Goal: Find contact information: Find contact information

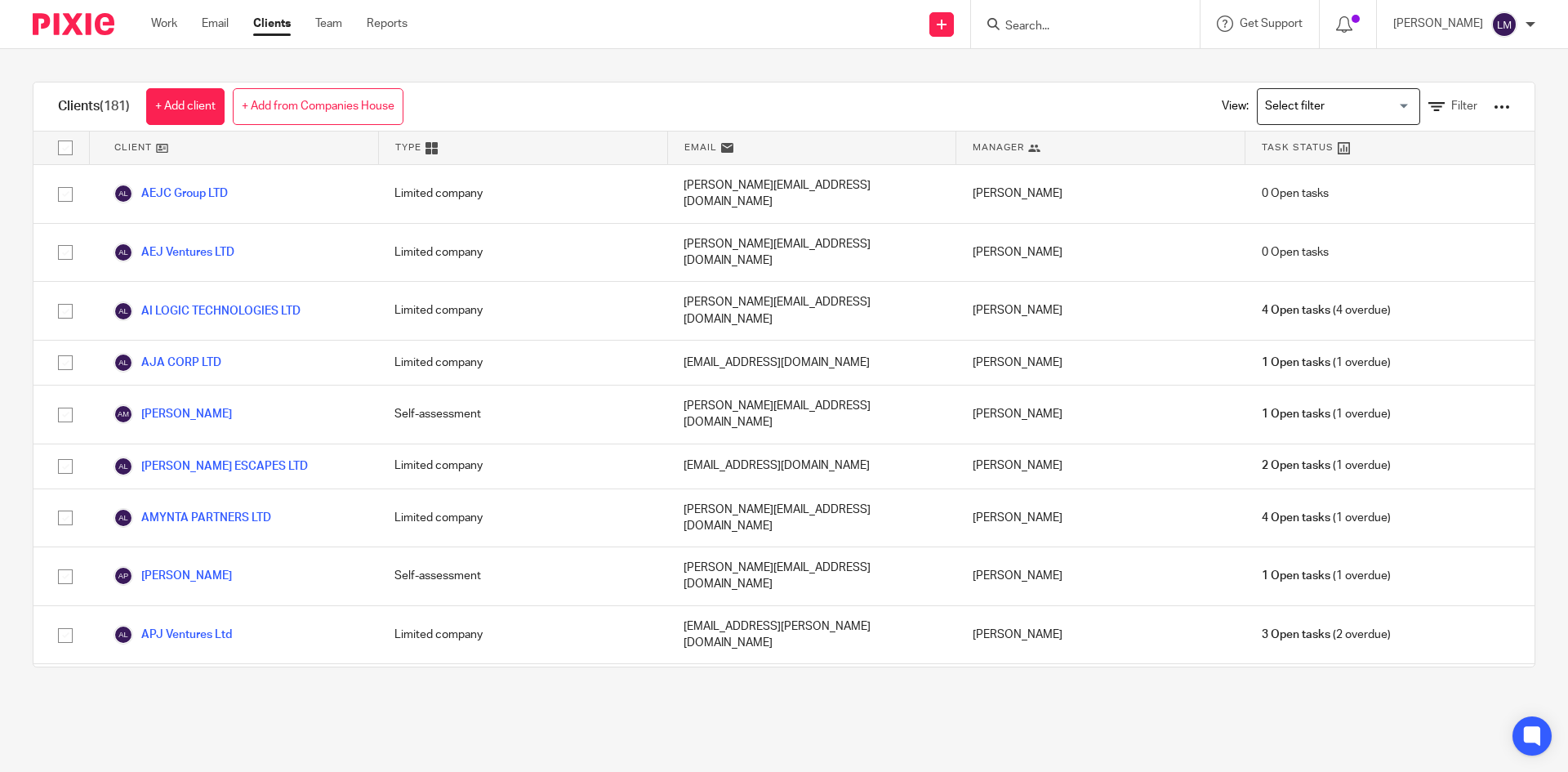
click at [1061, 26] on input "Search" at bounding box center [1077, 27] width 147 height 15
click at [1078, 27] on input "pixe" at bounding box center [1077, 27] width 147 height 15
type input "p"
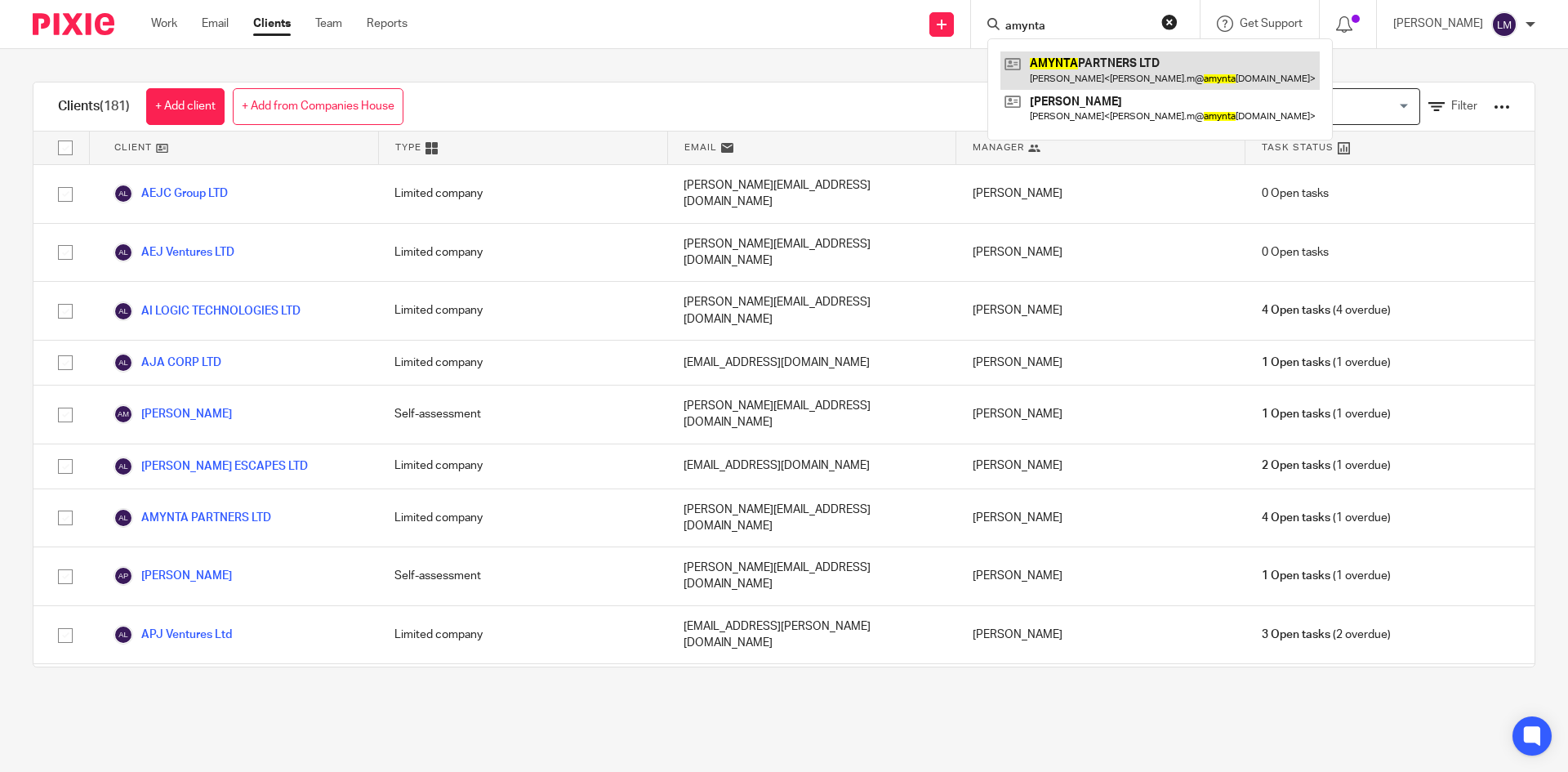
type input "amynta"
click at [1071, 74] on link at bounding box center [1160, 69] width 320 height 37
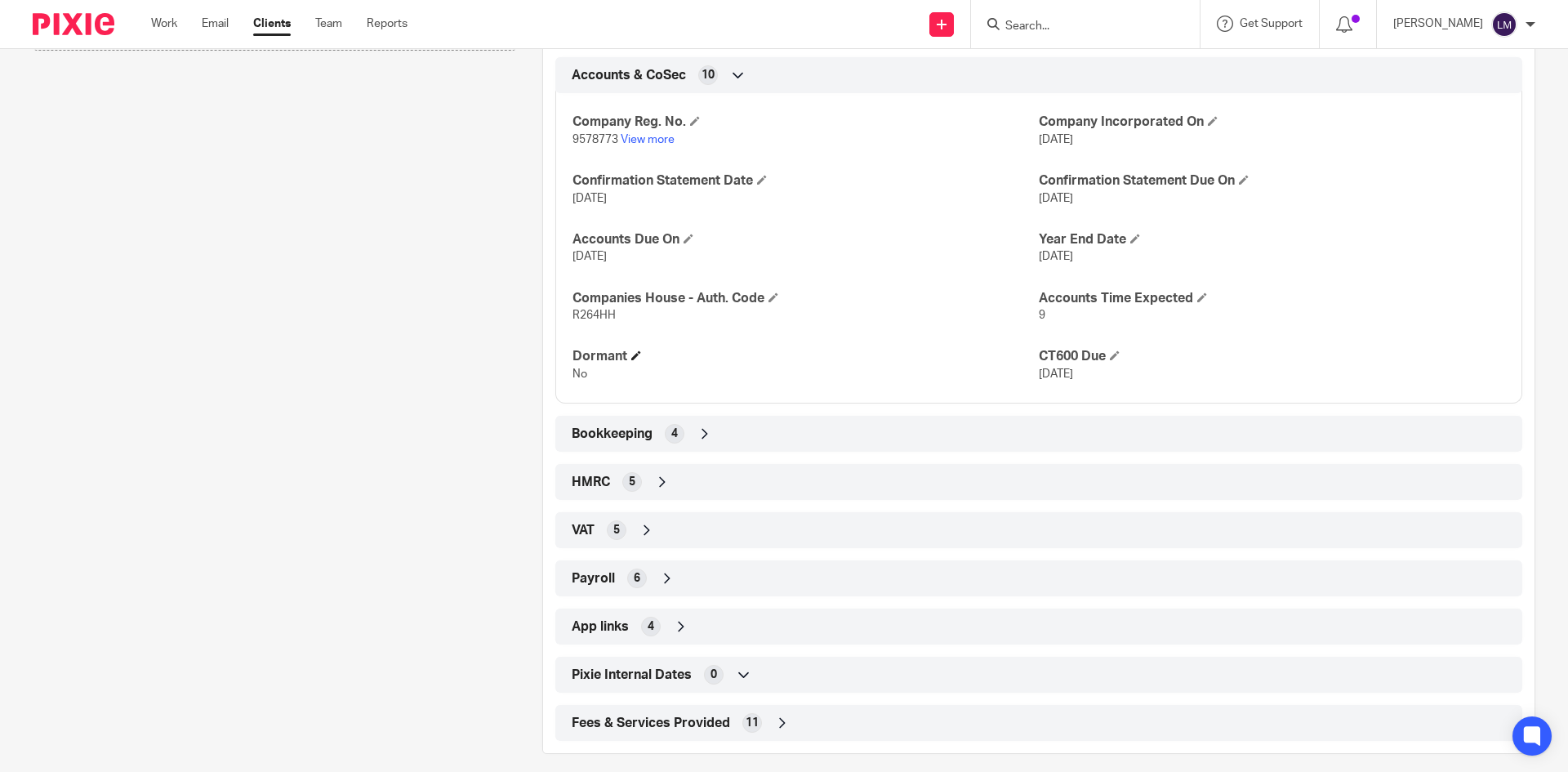
scroll to position [568, 0]
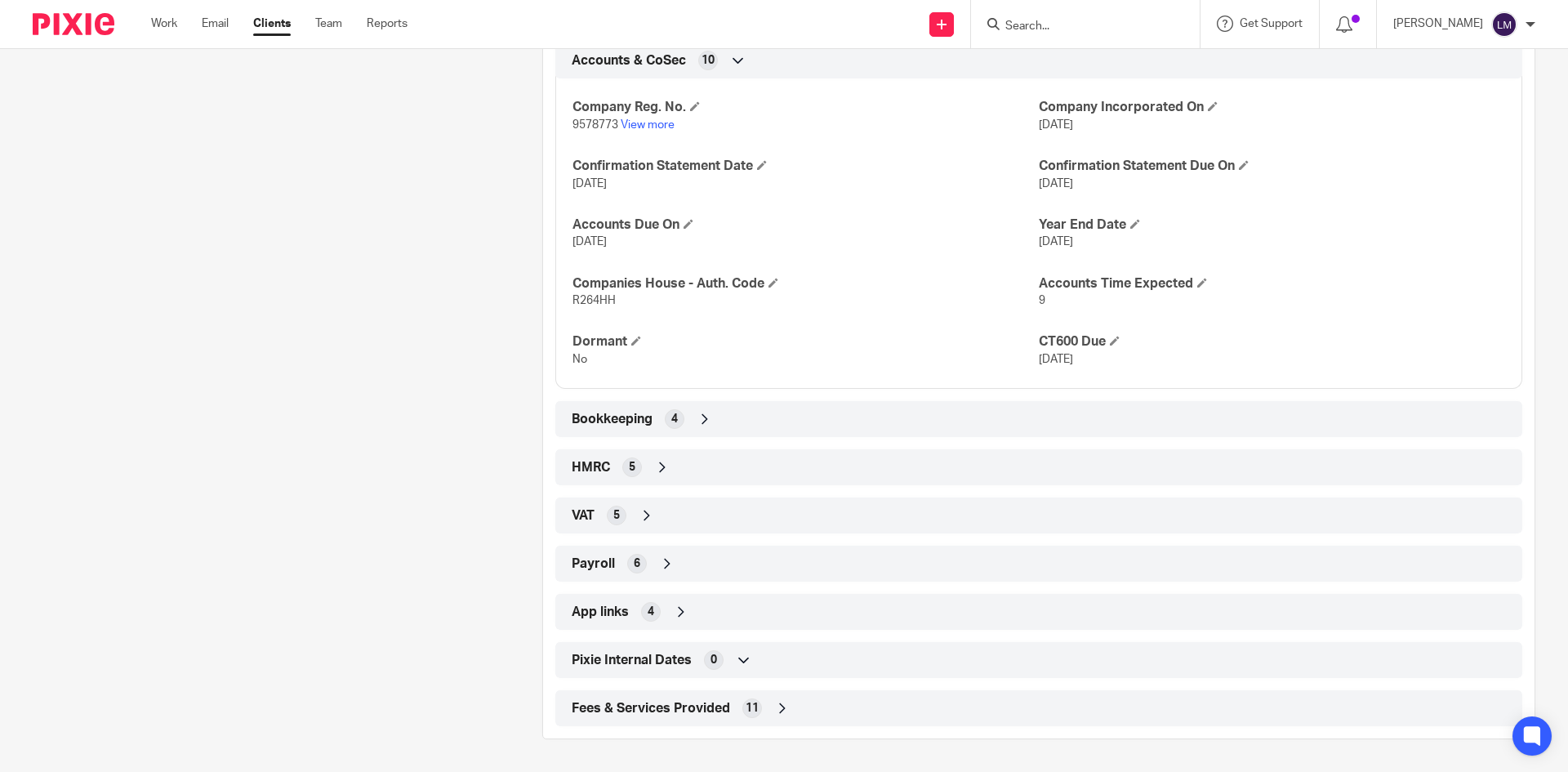
click at [774, 702] on icon at bounding box center [781, 708] width 16 height 16
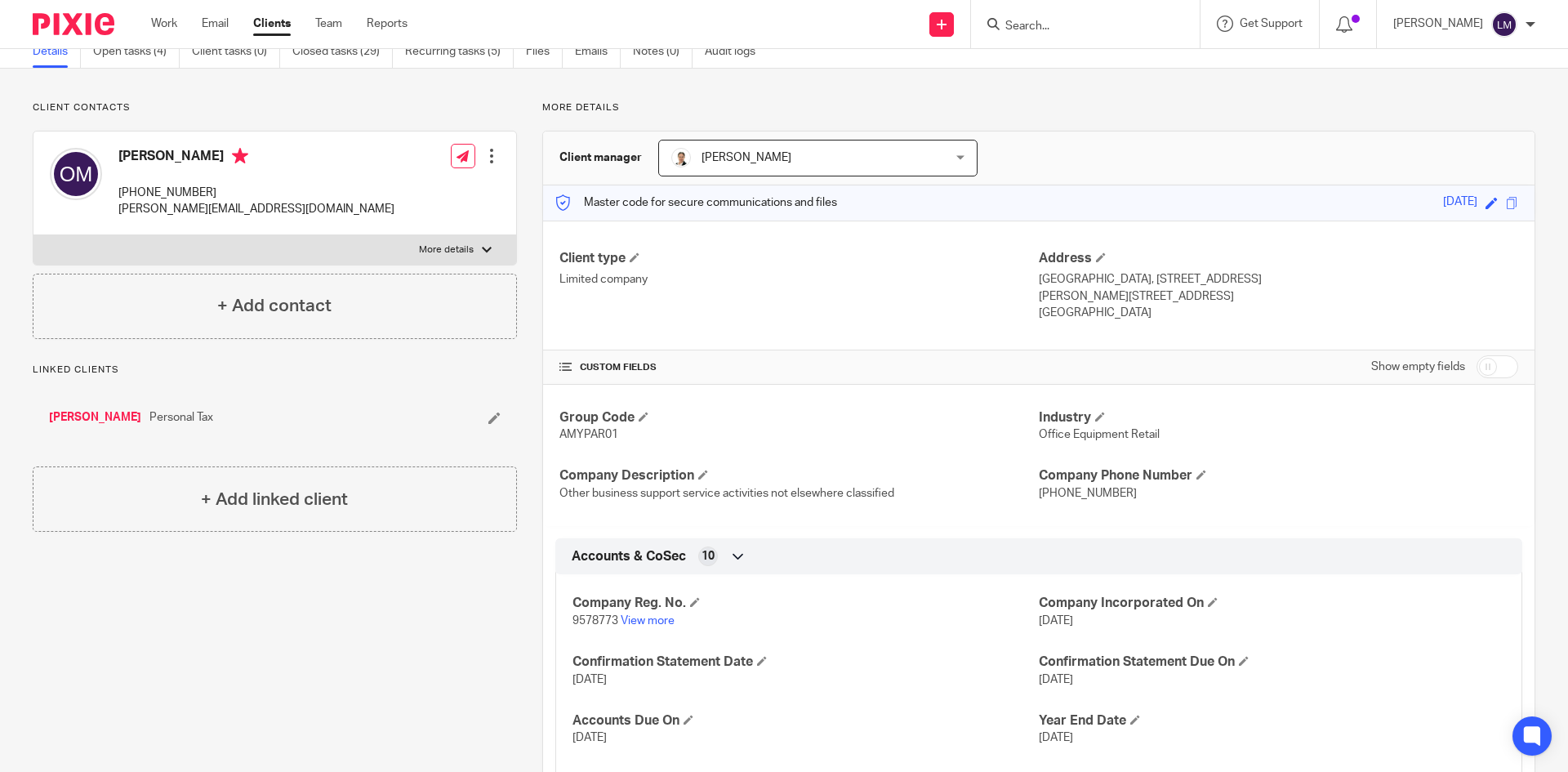
scroll to position [0, 0]
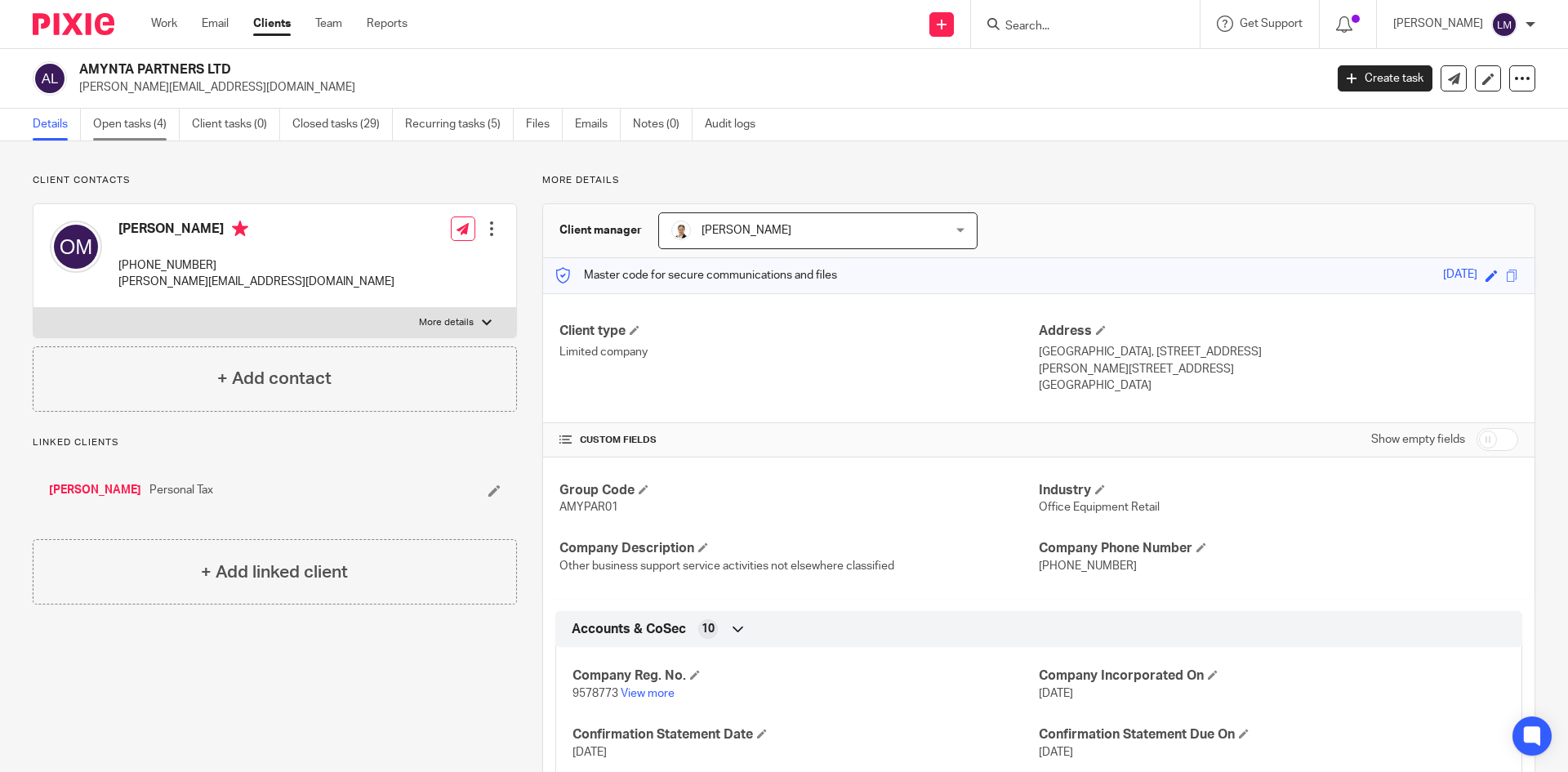
click at [157, 120] on link "Open tasks (4)" at bounding box center [136, 124] width 87 height 32
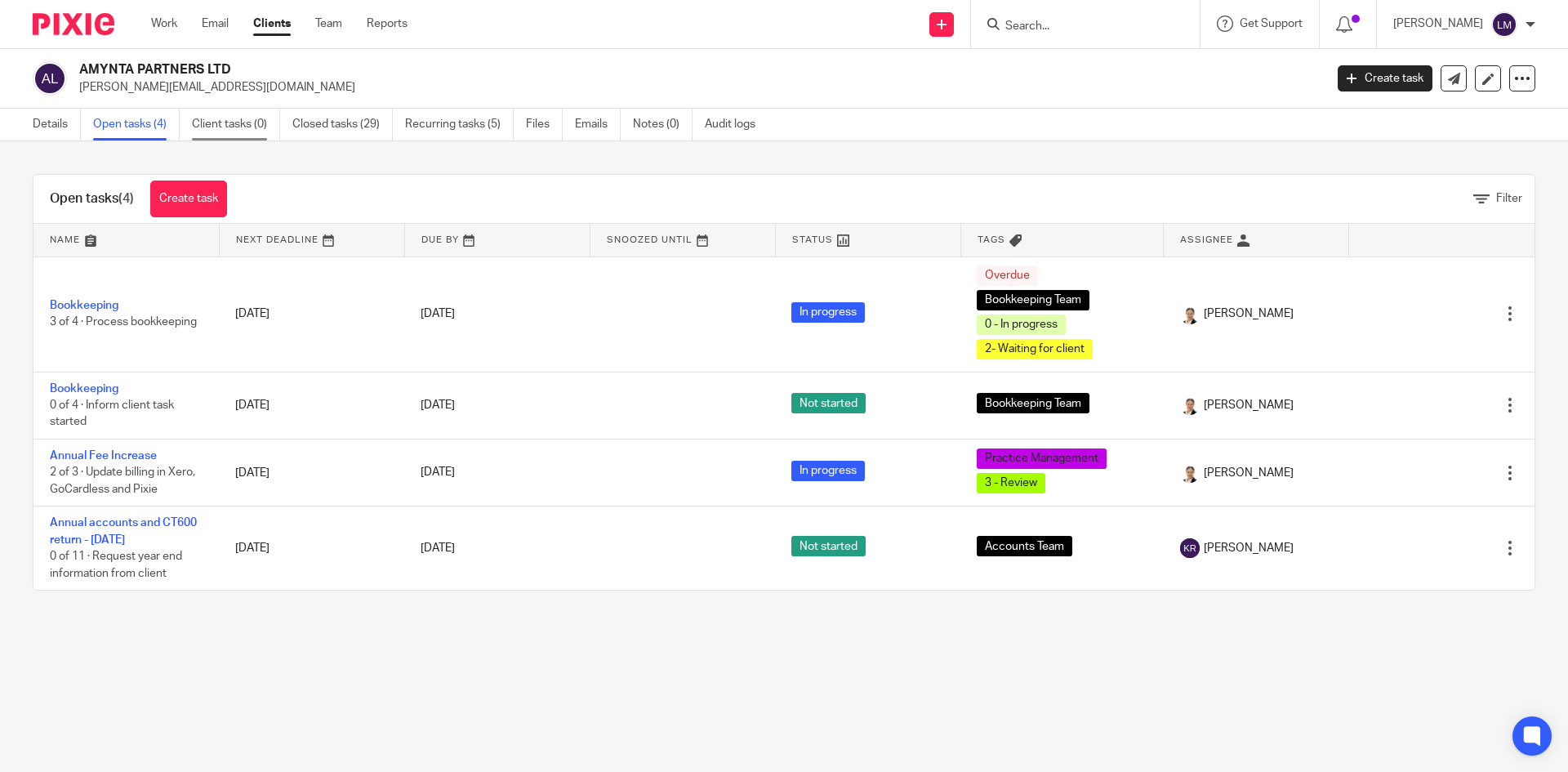
click at [227, 118] on link "Client tasks (0)" at bounding box center [236, 124] width 89 height 32
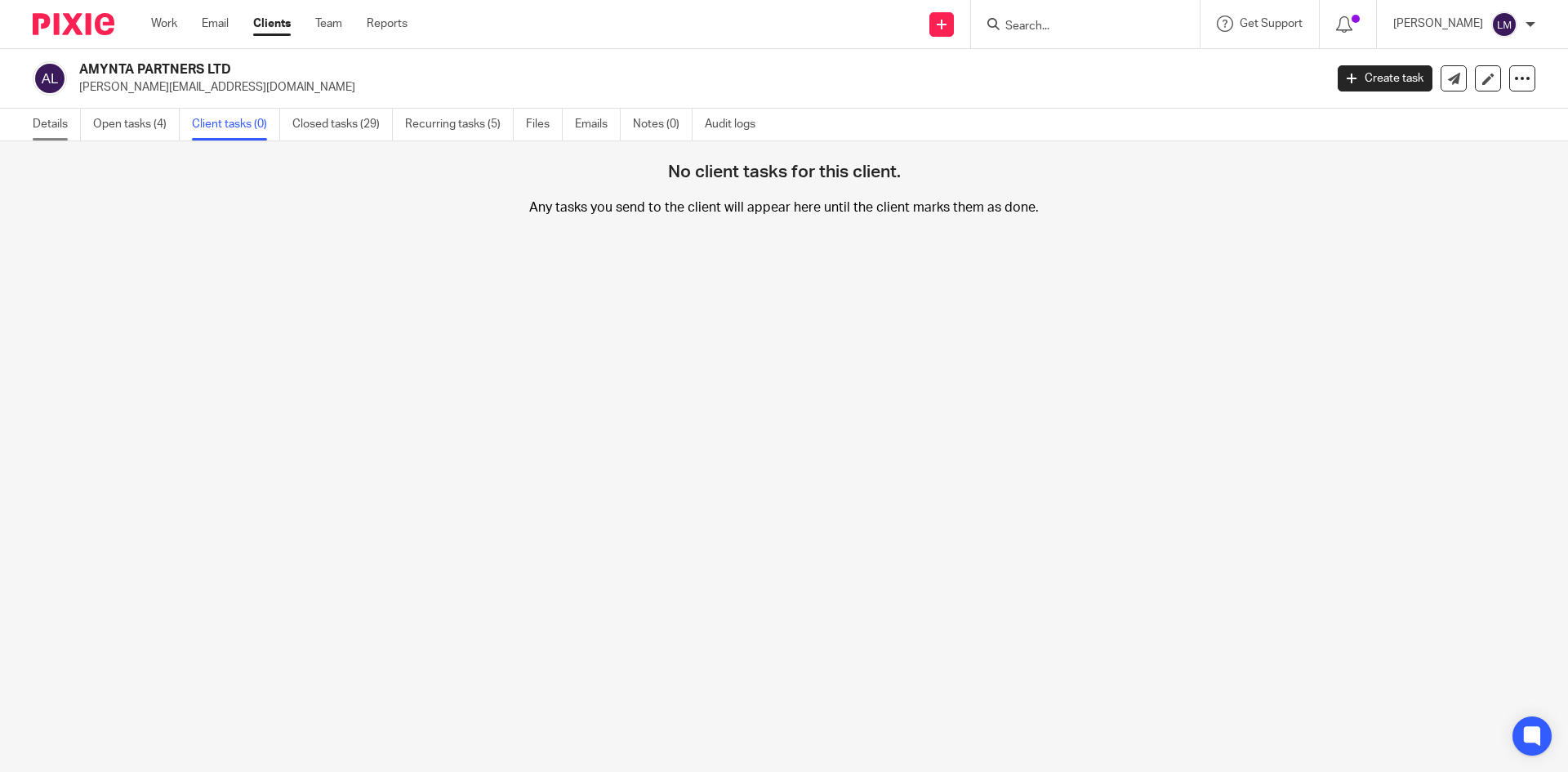
click at [47, 127] on link "Details" at bounding box center [56, 124] width 48 height 32
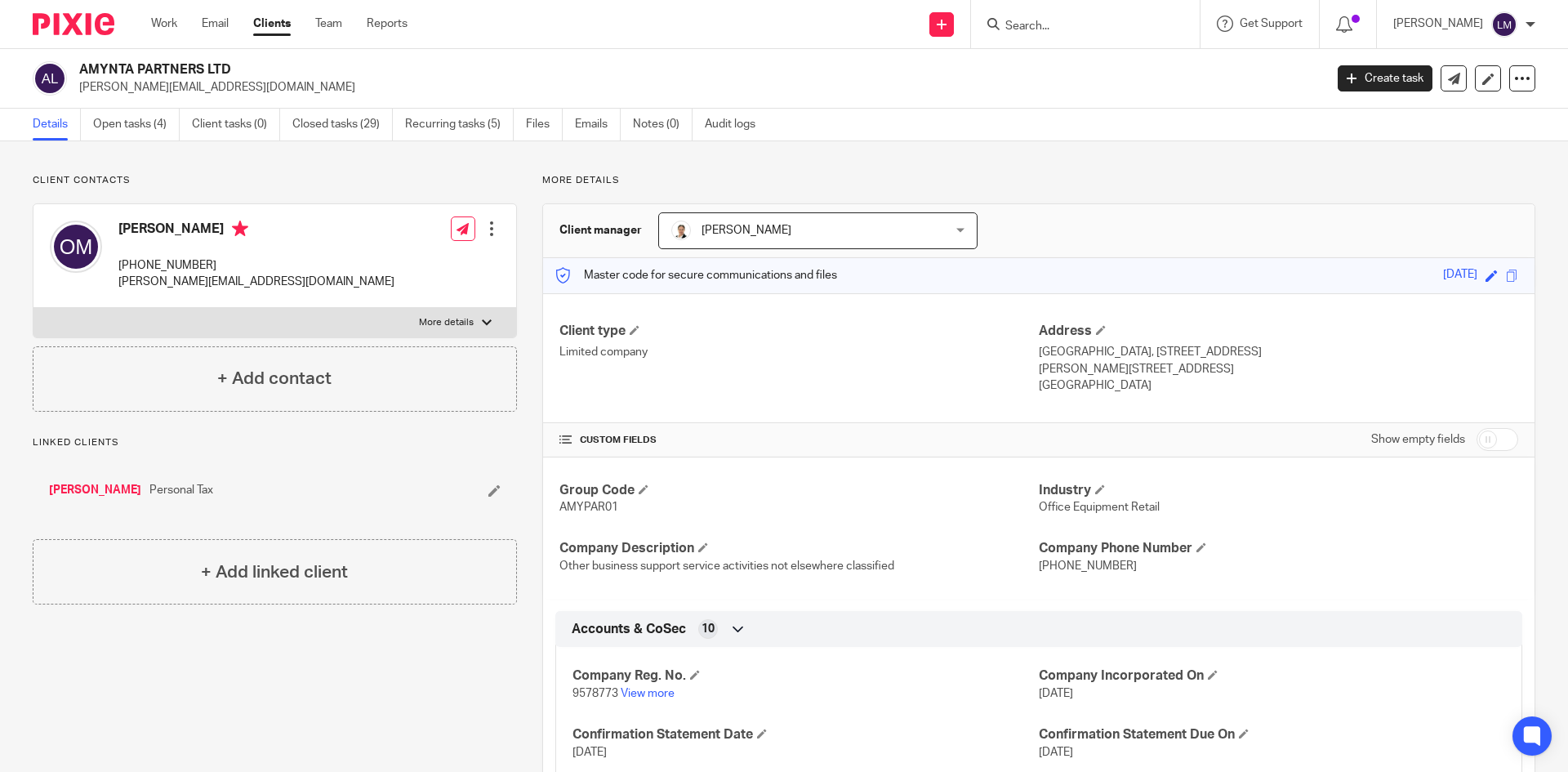
click at [283, 280] on div "[PERSON_NAME] [PHONE_NUMBER] [PERSON_NAME][EMAIL_ADDRESS][DOMAIN_NAME] Edit con…" at bounding box center [275, 255] width 483 height 103
drag, startPoint x: 280, startPoint y: 282, endPoint x: 104, endPoint y: 288, distance: 176.1
click at [104, 288] on div "[PERSON_NAME] [PHONE_NUMBER] [PERSON_NAME][EMAIL_ADDRESS][DOMAIN_NAME] Edit con…" at bounding box center [275, 255] width 483 height 103
click at [161, 294] on div "Olga Milham +447815591742 olga.m@amyntapartners.com" at bounding box center [221, 255] width 345 height 87
drag, startPoint x: 271, startPoint y: 280, endPoint x: 115, endPoint y: 285, distance: 156.1
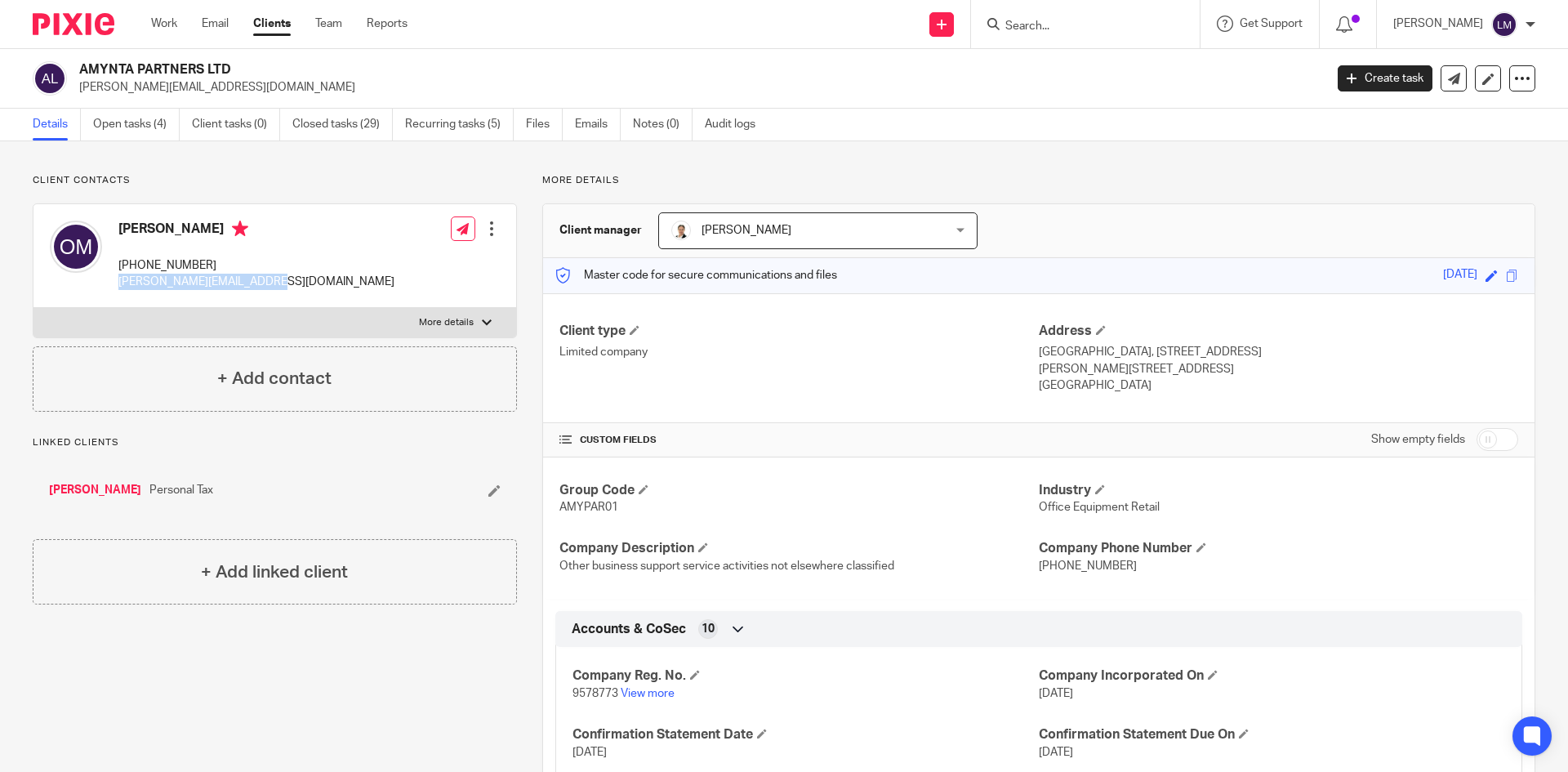
click at [115, 285] on div "Olga Milham +447815591742 olga.m@amyntapartners.com Edit contact Create client …" at bounding box center [275, 255] width 483 height 103
copy p "[PERSON_NAME][EMAIL_ADDRESS][DOMAIN_NAME]"
